Goal: Information Seeking & Learning: Learn about a topic

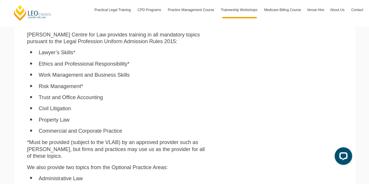
scroll to position [379, 0]
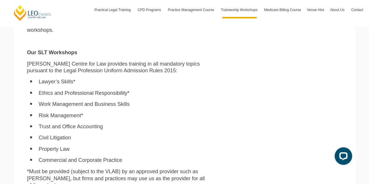
click at [107, 123] on li "Trust and Office Accounting" at bounding box center [123, 126] width 168 height 7
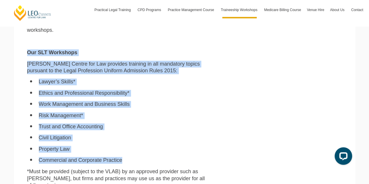
drag, startPoint x: 128, startPoint y: 153, endPoint x: 29, endPoint y: 46, distance: 146.4
click at [29, 46] on div "Leo Cussen Centre for Law has an enviable record in helping firms and legal pra…" at bounding box center [117, 77] width 189 height 511
copy div "Our SLT Workshops Leo Cussen Centre for Law provides training in all mandatory …"
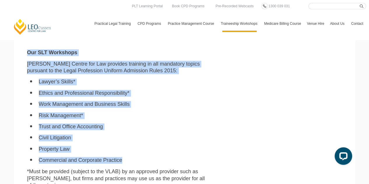
click at [175, 125] on ul "Lawyer’s Skills* Ethics and Professional Responsibility* Work Management and Bu…" at bounding box center [117, 120] width 180 height 85
drag, startPoint x: 127, startPoint y: 152, endPoint x: 26, endPoint y: 47, distance: 145.7
click at [26, 47] on div "Leo Cussen Centre for Law has an enviable record in helping firms and legal pra…" at bounding box center [117, 77] width 189 height 511
copy div "Our SLT Workshops Leo Cussen Centre for Law provides training in all mandatory …"
click at [194, 112] on li "Risk Management*" at bounding box center [123, 115] width 168 height 7
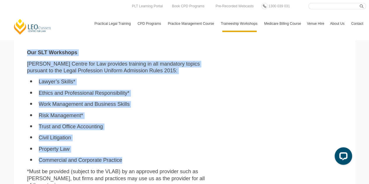
drag, startPoint x: 125, startPoint y: 153, endPoint x: 17, endPoint y: 49, distance: 150.0
click at [17, 49] on section "About our Traineeship Workshops (now known as Supervised Legal Trainees Worksho…" at bounding box center [184, 61] width 341 height 571
copy div "Our SLT Workshops Leo Cussen Centre for Law provides training in all mandatory …"
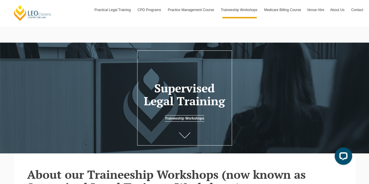
scroll to position [0, 0]
